Goal: Information Seeking & Learning: Find specific fact

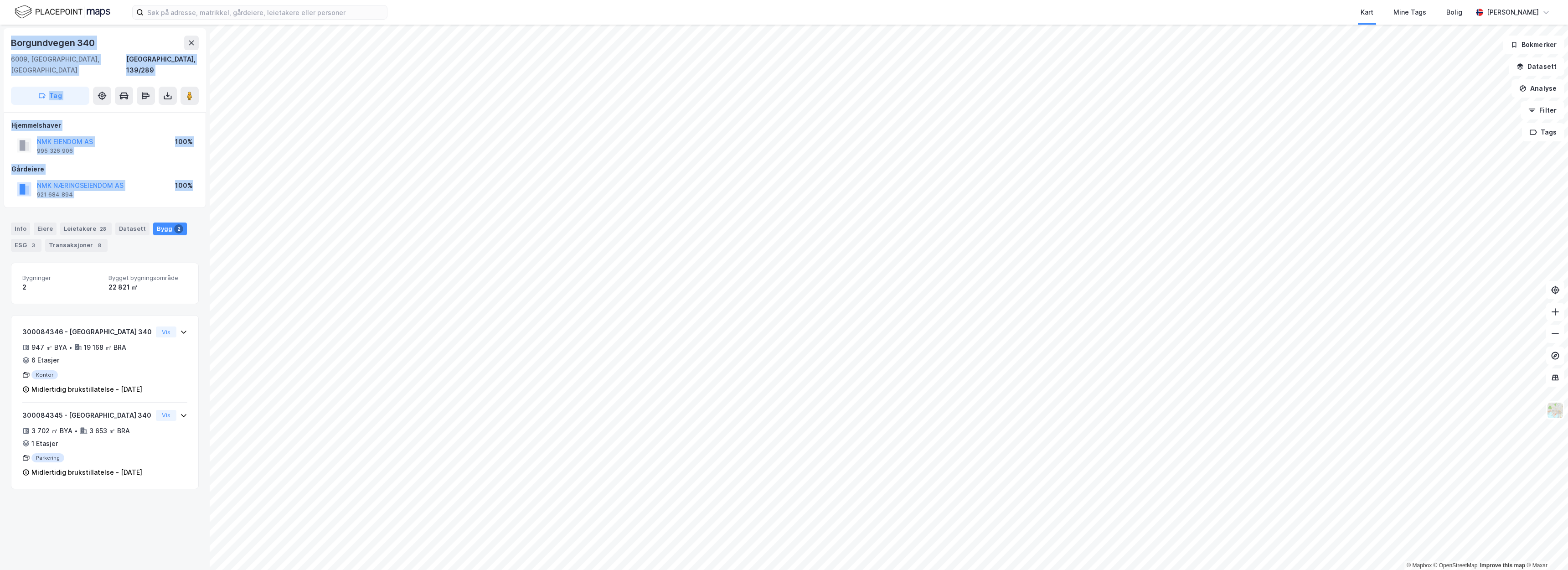
drag, startPoint x: 120, startPoint y: 175, endPoint x: 0, endPoint y: 27, distance: 190.5
click at [0, 27] on div "Borgundvegen 340 6009, Ålesund, Møre Og Romsdal Ålesund, 139/289 Tag Hjemmelsha…" at bounding box center [105, 297] width 209 height 545
copy div "Borgundvegen 340 6009, Ålesund, Møre Og Romsdal Ålesund, 139/289 Tag Hjemmelsha…"
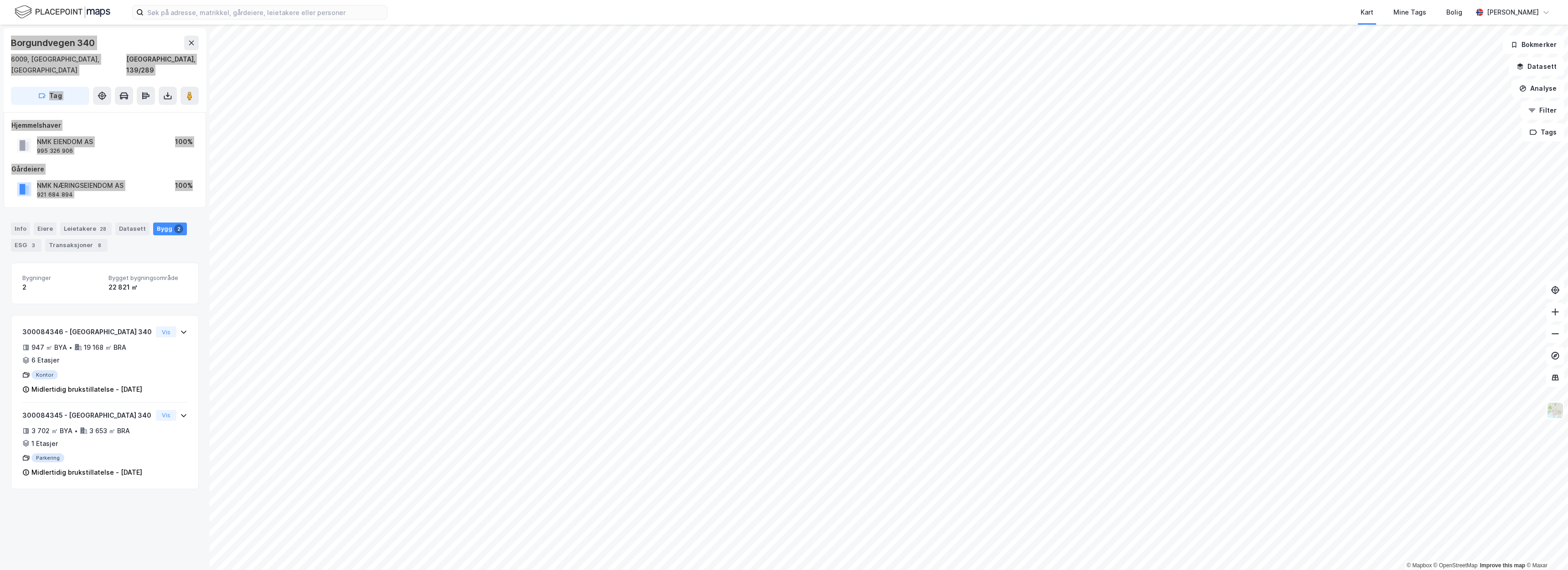
click at [125, 140] on div "NMK EIENDOM AS 995 326 906 100%" at bounding box center [105, 145] width 187 height 22
click at [112, 137] on div "NMK EIENDOM AS 995 326 906 100%" at bounding box center [105, 145] width 187 height 22
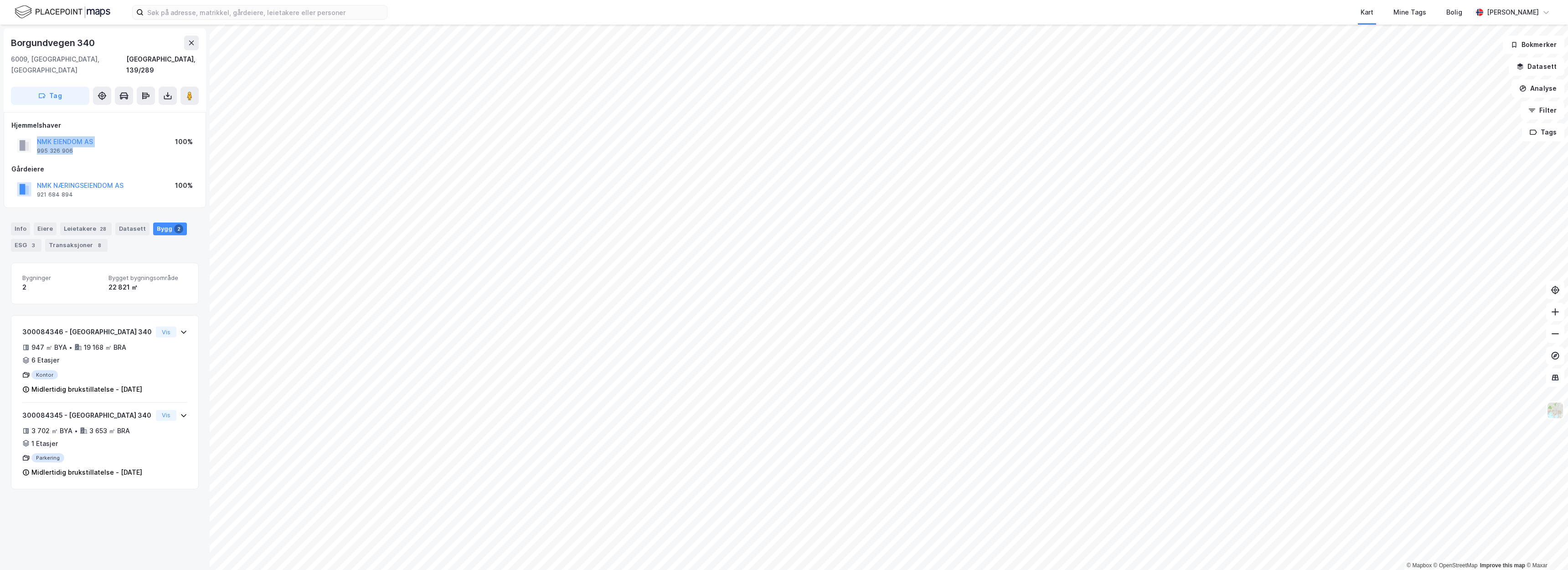
drag, startPoint x: 101, startPoint y: 137, endPoint x: 35, endPoint y: 129, distance: 66.5
click at [35, 134] on div "NMK EIENDOM AS 995 326 906 100%" at bounding box center [105, 145] width 187 height 22
copy div "NMK EIENDOM AS 995 326 906"
click at [116, 454] on div "Borgundvegen 340 6009, Ålesund, Møre Og Romsdal Ålesund, 139/541 Tag Hjemmelsha…" at bounding box center [105, 297] width 209 height 545
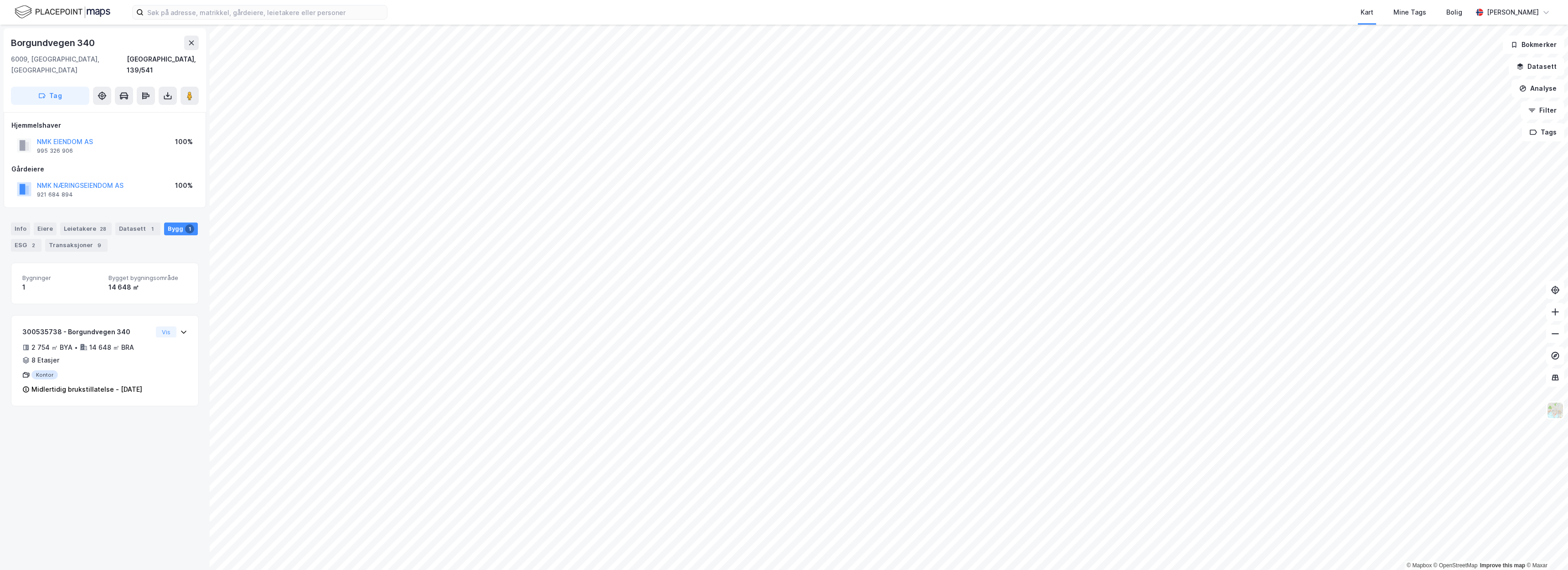
click at [167, 444] on div "Borgundvegen 340 6009, Ålesund, Møre Og Romsdal Ålesund, 139/541 Tag Hjemmelsha…" at bounding box center [105, 297] width 209 height 545
click at [199, 184] on div "Hjemmelshaver NMK EIENDOM AS 995 326 906 100% Gårdeiere NMK NÆRINGSEIENDOM AS 9…" at bounding box center [105, 159] width 202 height 96
click at [197, 195] on div "Borgundvegen 340 6009, Ålesund, Møre Og Romsdal Ålesund, 139/541 Tag Hjemmelsha…" at bounding box center [105, 297] width 209 height 545
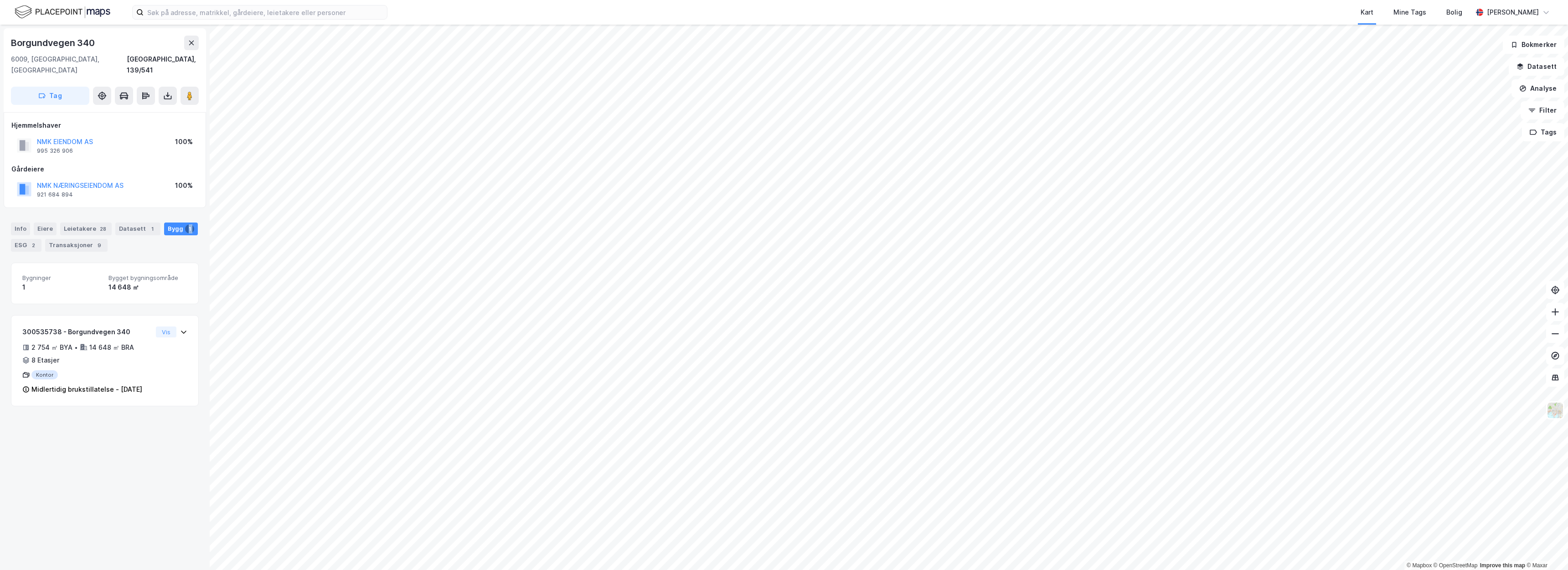
click at [197, 195] on div "Borgundvegen 340 6009, Ålesund, Møre Og Romsdal Ålesund, 139/541 Tag Hjemmelsha…" at bounding box center [105, 297] width 209 height 545
click at [135, 54] on div "6009, Ålesund, Møre Og Romsdal Ålesund, 139/541" at bounding box center [105, 65] width 188 height 22
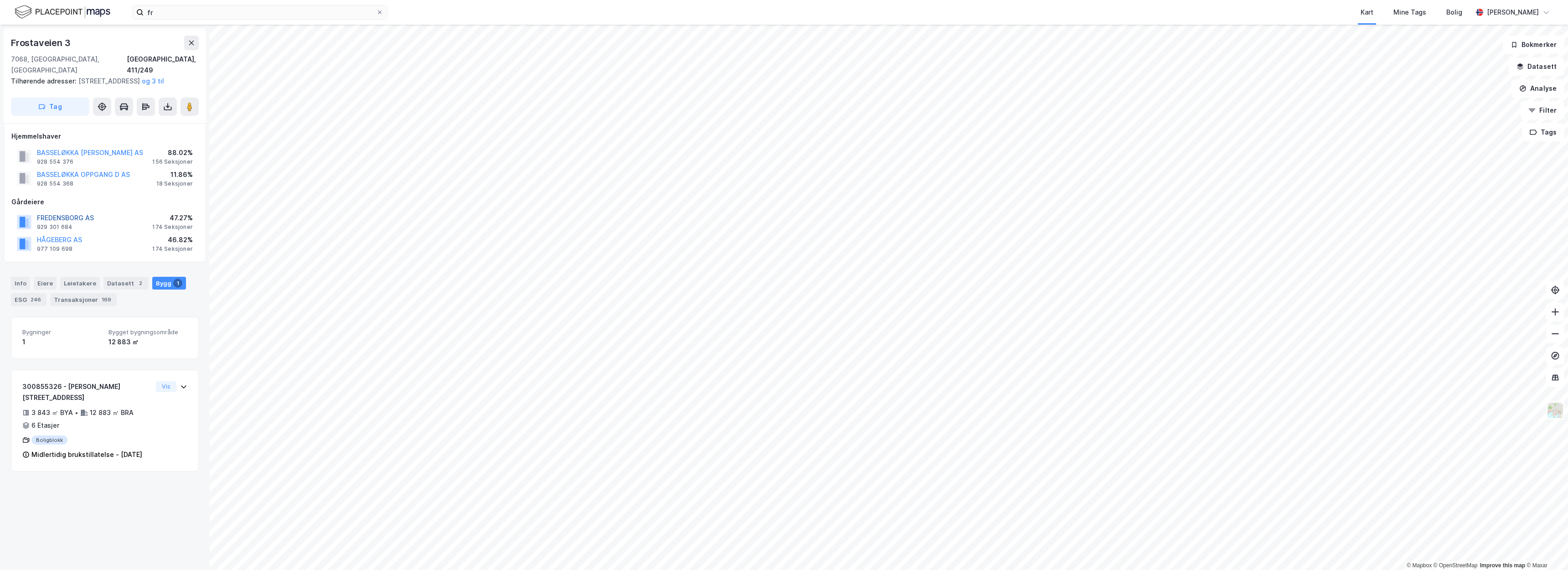
click at [0, 0] on button "FREDENSBORG AS" at bounding box center [0, 0] width 0 height 0
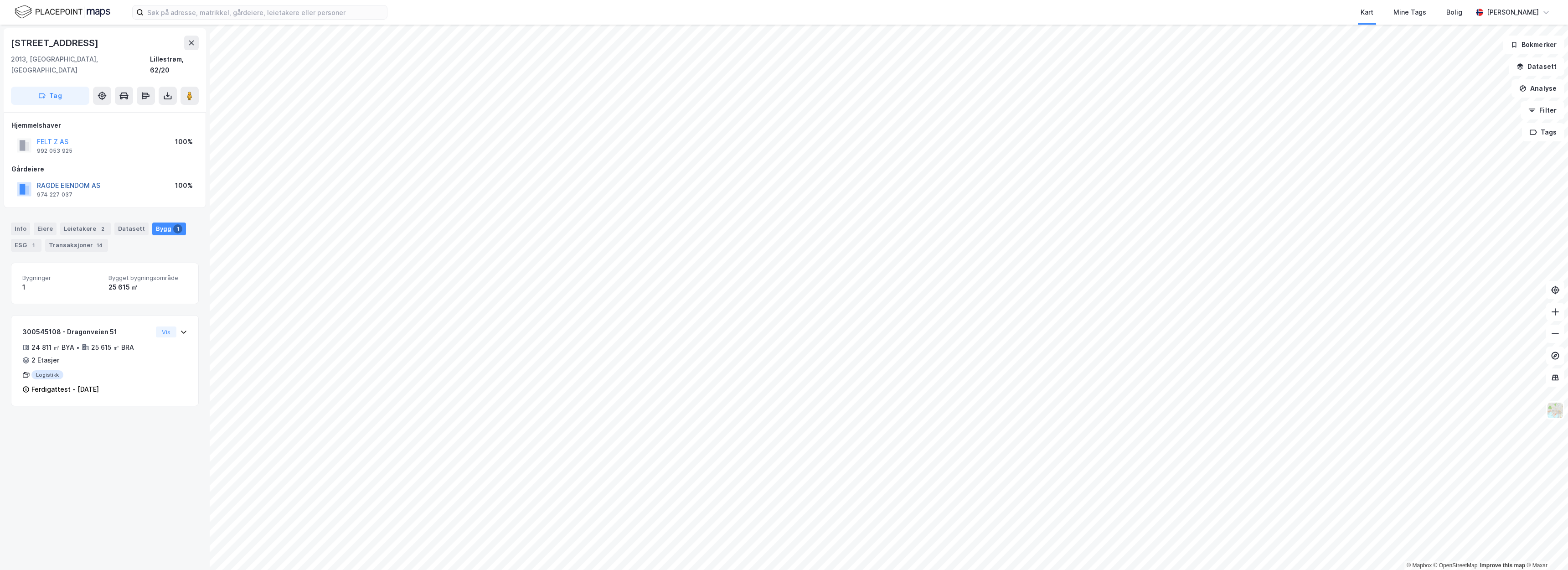
click at [0, 0] on button "RAGDE EIENDOM AS" at bounding box center [0, 0] width 0 height 0
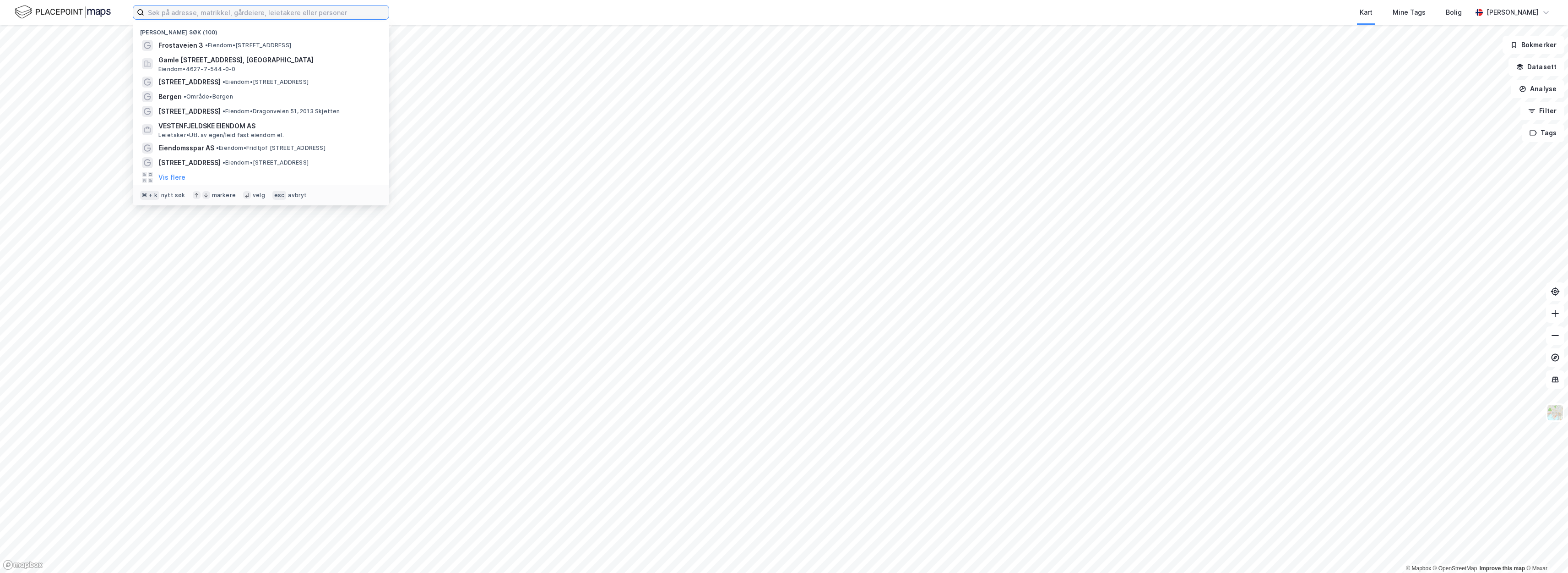
click at [276, 14] on input at bounding box center [266, 12] width 245 height 14
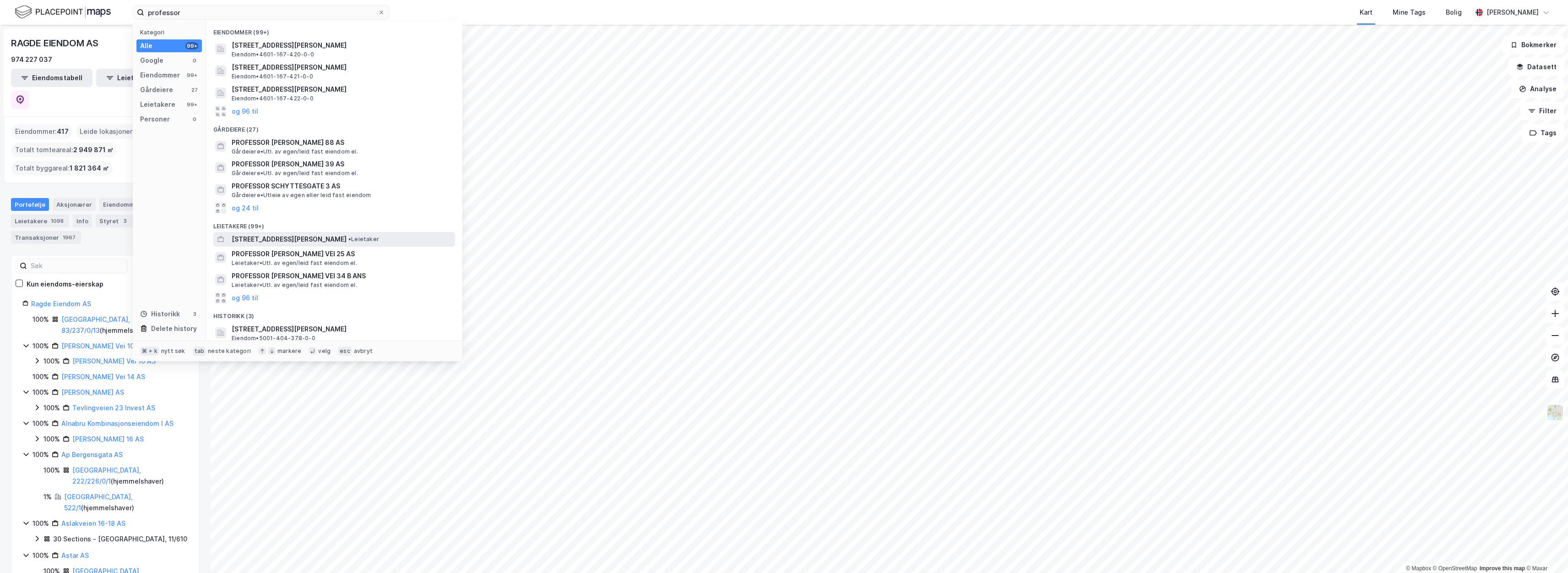
click at [334, 234] on div "PROFESSOR DAHLS GATE 50 • Leietaker" at bounding box center [342, 239] width 221 height 11
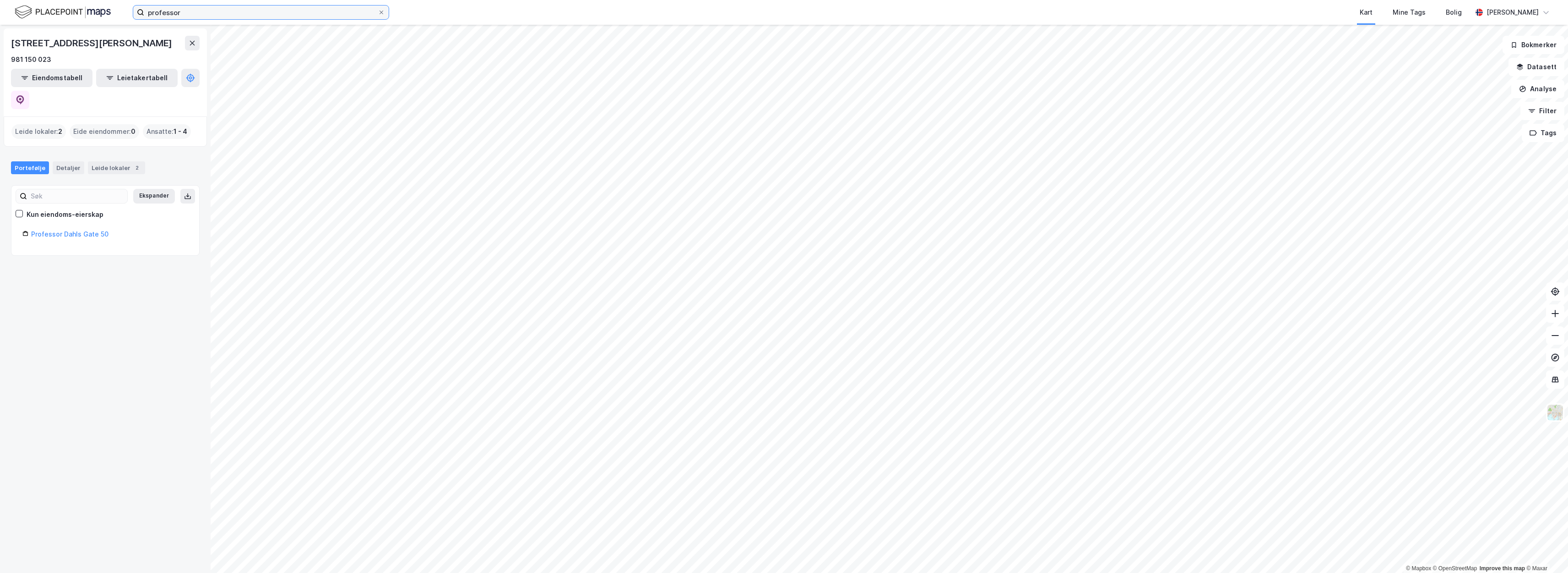
click at [236, 12] on input "professor" at bounding box center [261, 12] width 234 height 14
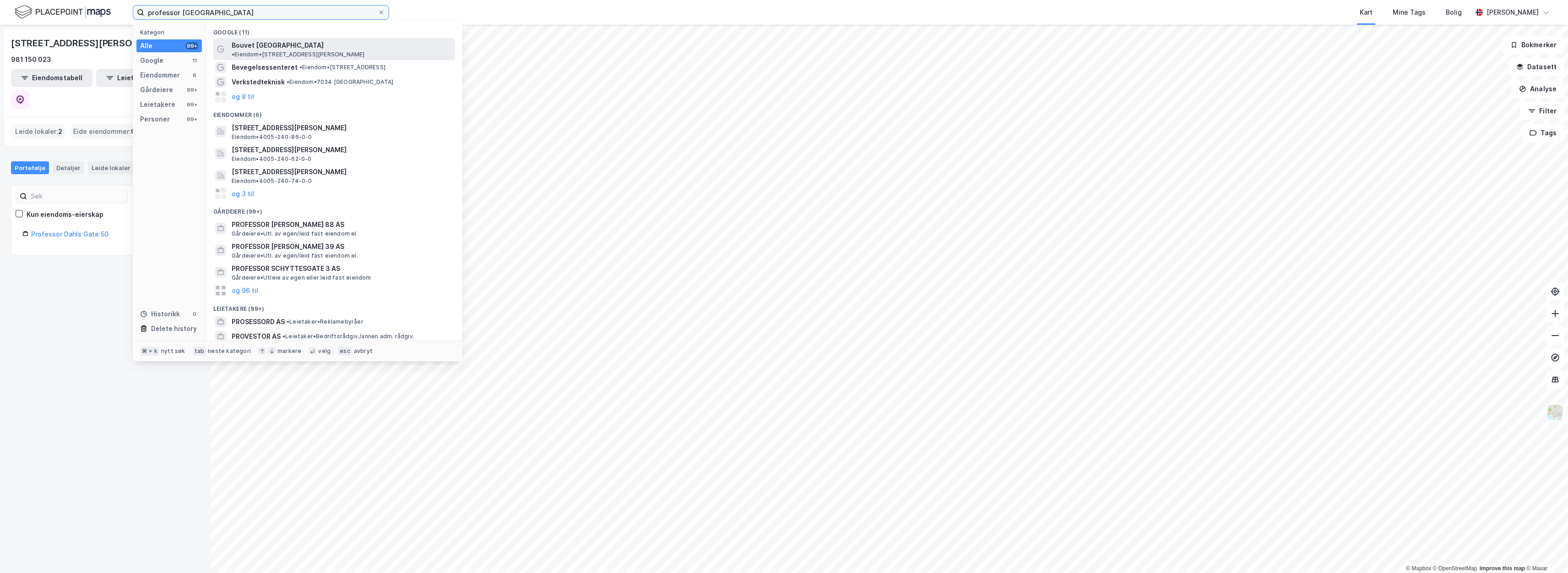
type input "professor trondheim"
click at [344, 51] on span "• Eiendom • Professor Brochs gate 14, 7030 Trondheim" at bounding box center [298, 54] width 133 height 7
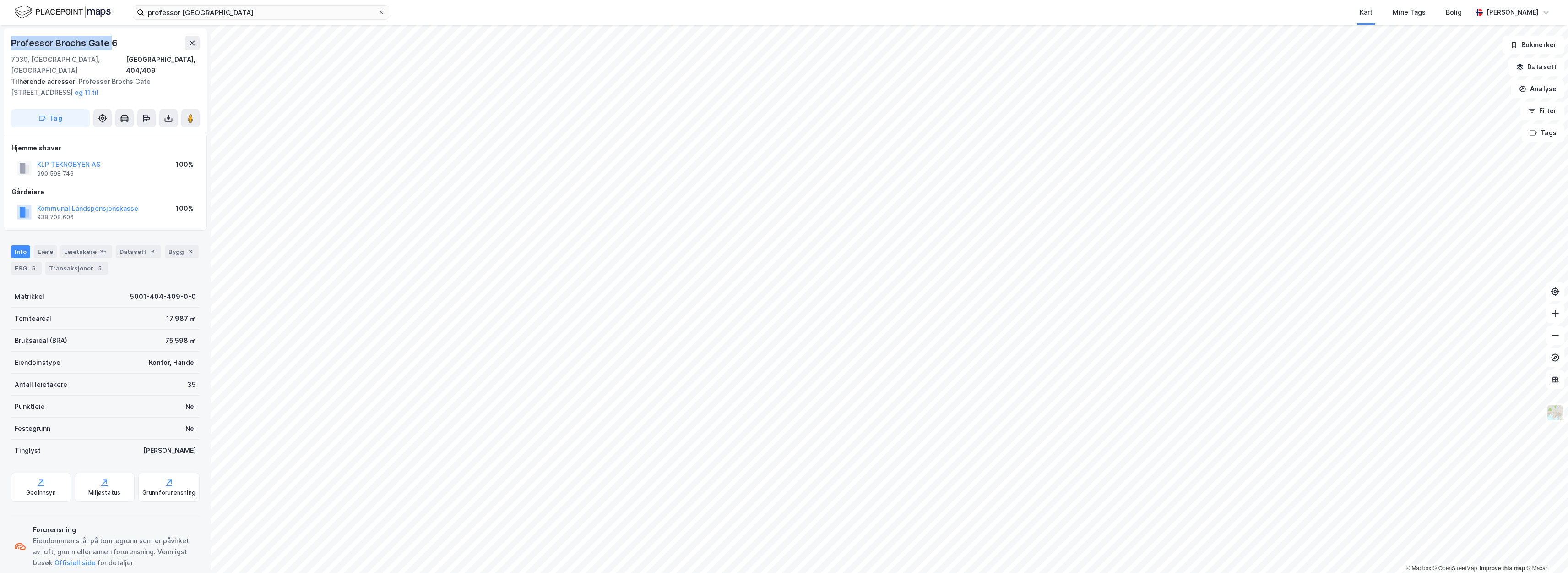
drag, startPoint x: 111, startPoint y: 43, endPoint x: 7, endPoint y: 43, distance: 104.0
click at [7, 43] on div "Professor Brochs Gate 6 7030, Trondheim, Trøndelag Trondheim, 404/409 Tilhørend…" at bounding box center [105, 81] width 203 height 107
copy div "Professor Brochs Gate"
